Goal: Find specific page/section: Find specific page/section

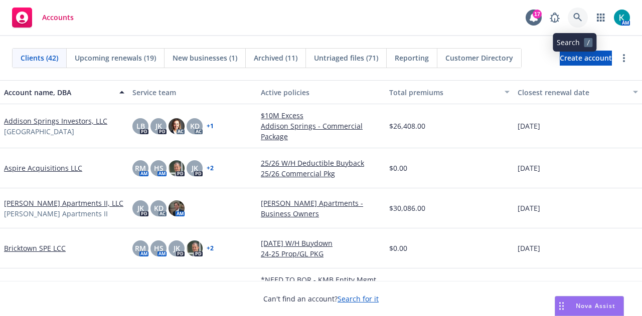
click at [575, 21] on icon at bounding box center [577, 17] width 9 height 9
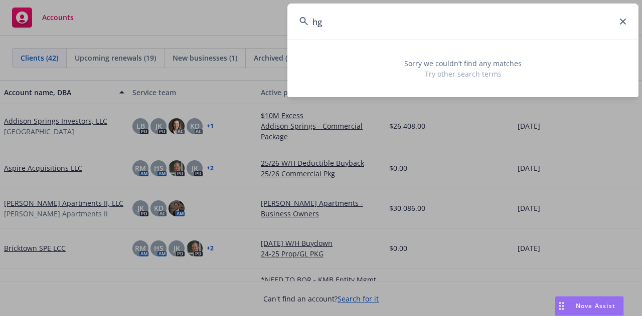
type input "h"
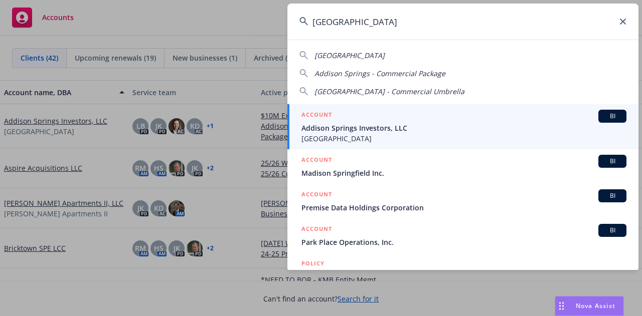
type input "[GEOGRAPHIC_DATA]"
click at [435, 130] on span "Addison Springs Investors, LLC" at bounding box center [463, 128] width 325 height 11
